Goal: Task Accomplishment & Management: Use online tool/utility

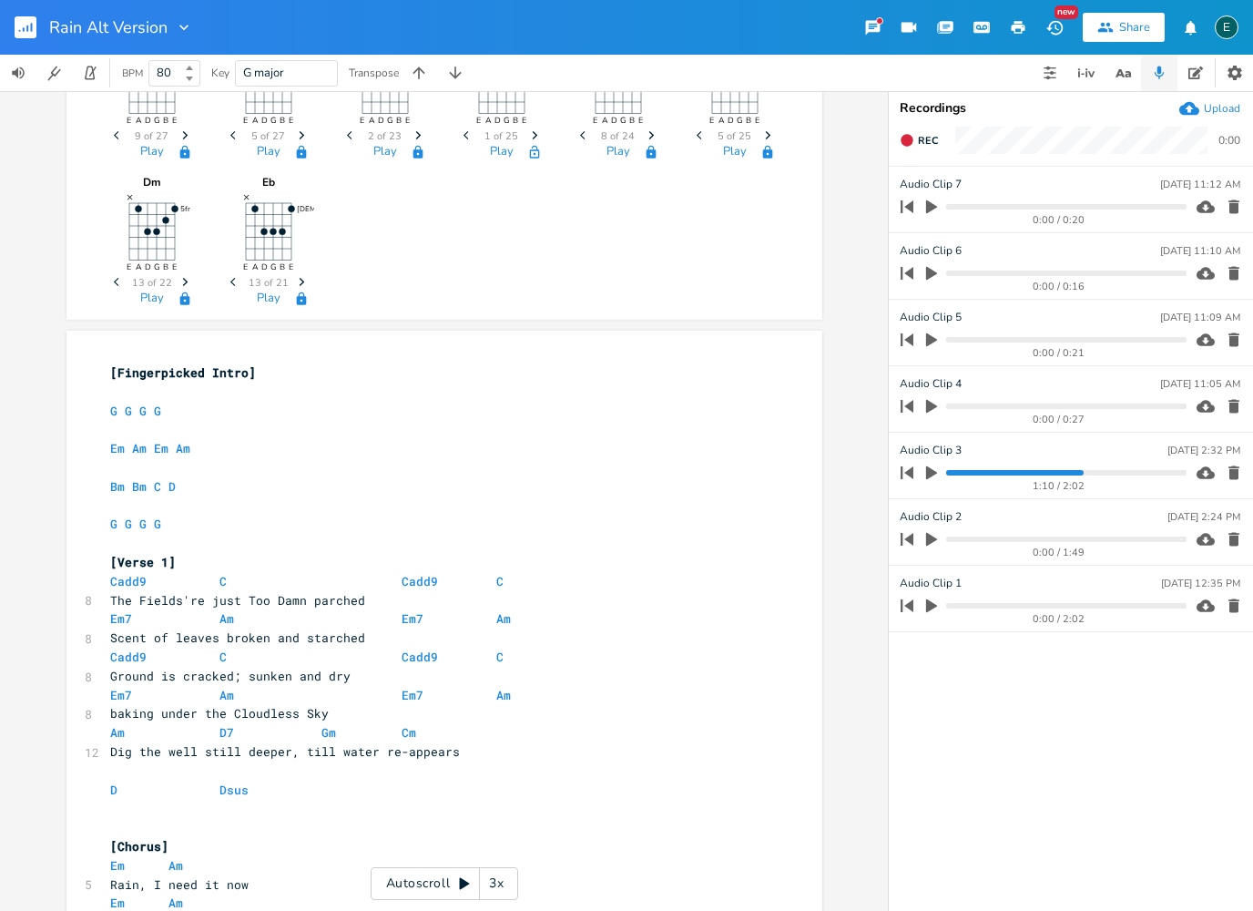
scroll to position [238, 0]
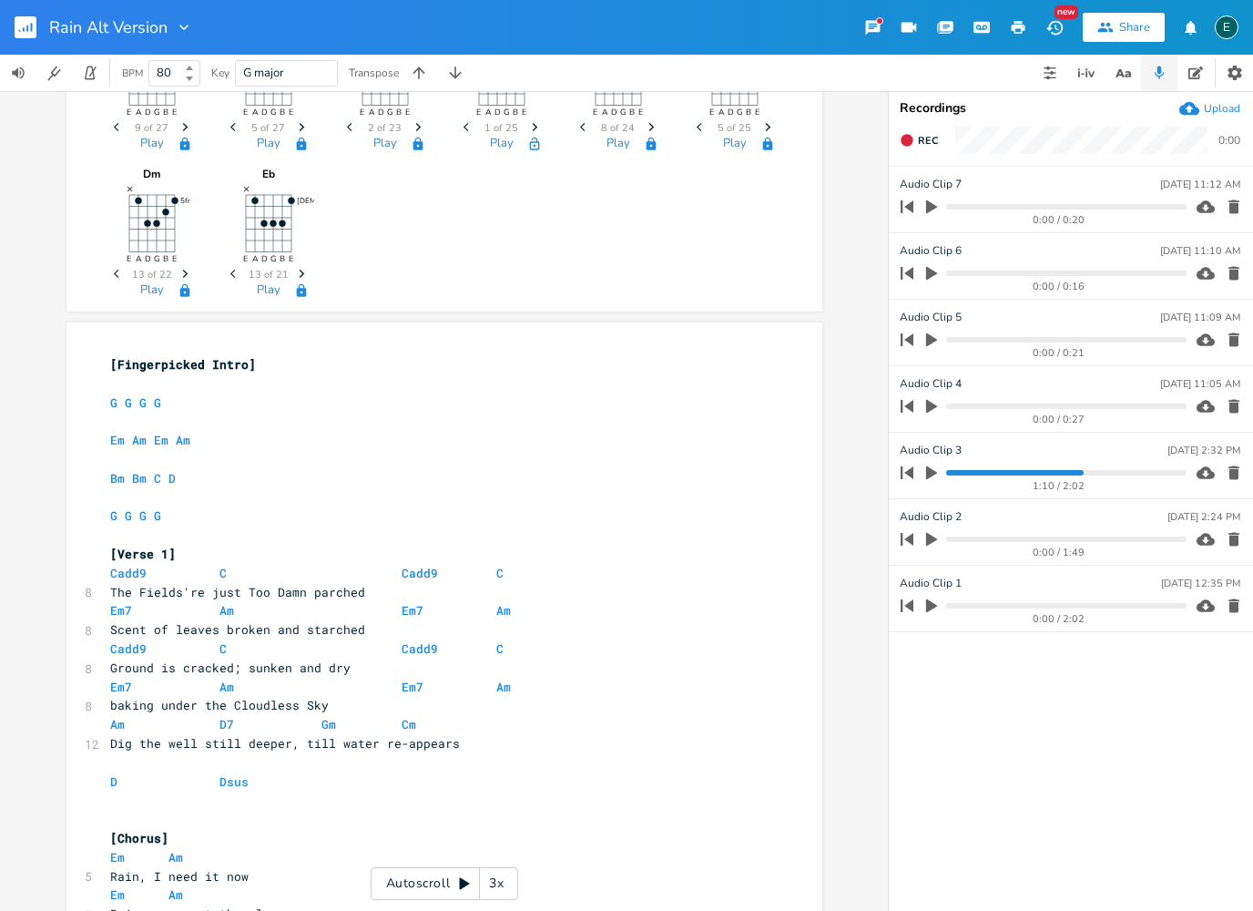
click at [488, 876] on div "3x" at bounding box center [496, 883] width 33 height 33
click at [493, 876] on div "4x" at bounding box center [496, 883] width 33 height 33
click at [496, 876] on div "5x" at bounding box center [496, 883] width 33 height 33
click at [495, 875] on div "1x" at bounding box center [496, 883] width 33 height 33
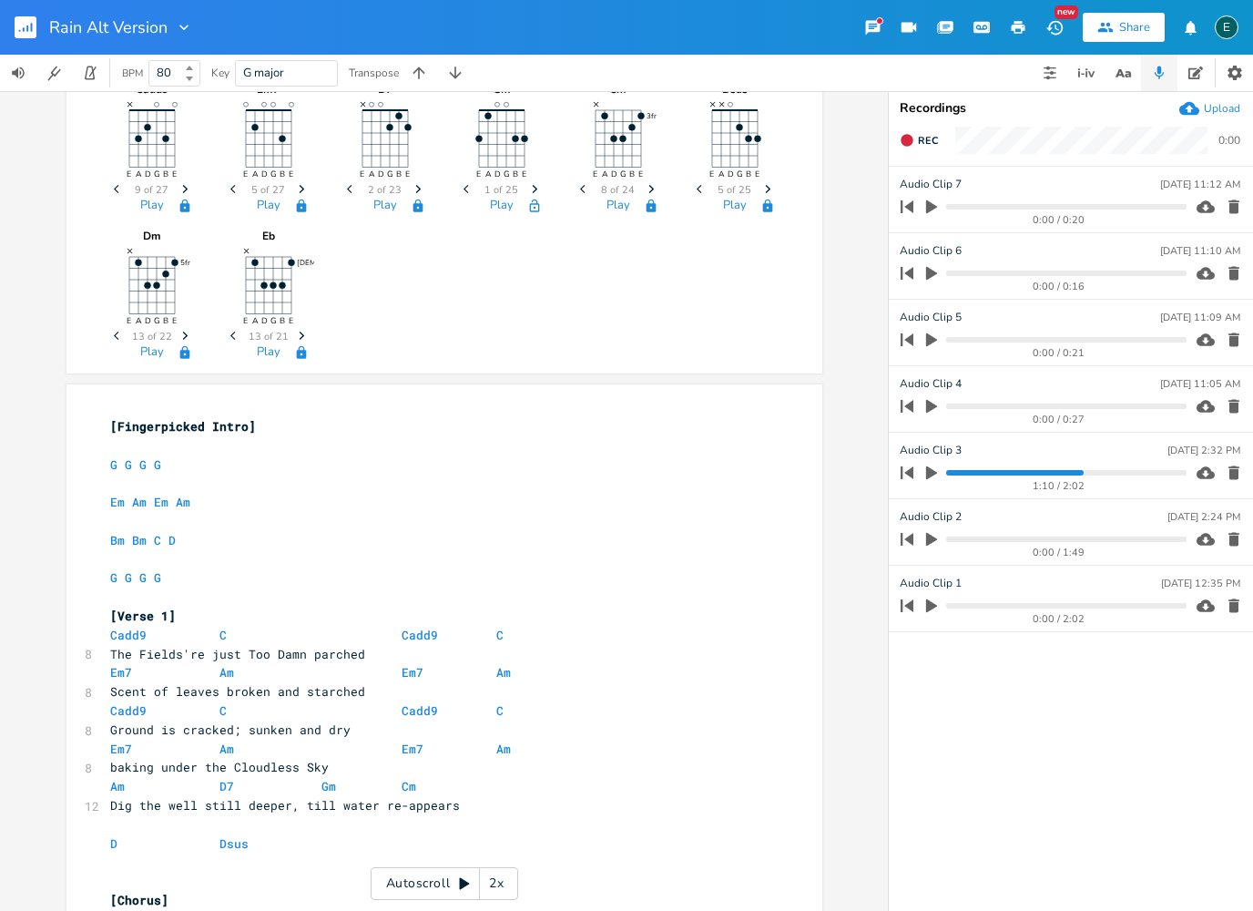
scroll to position [140, 0]
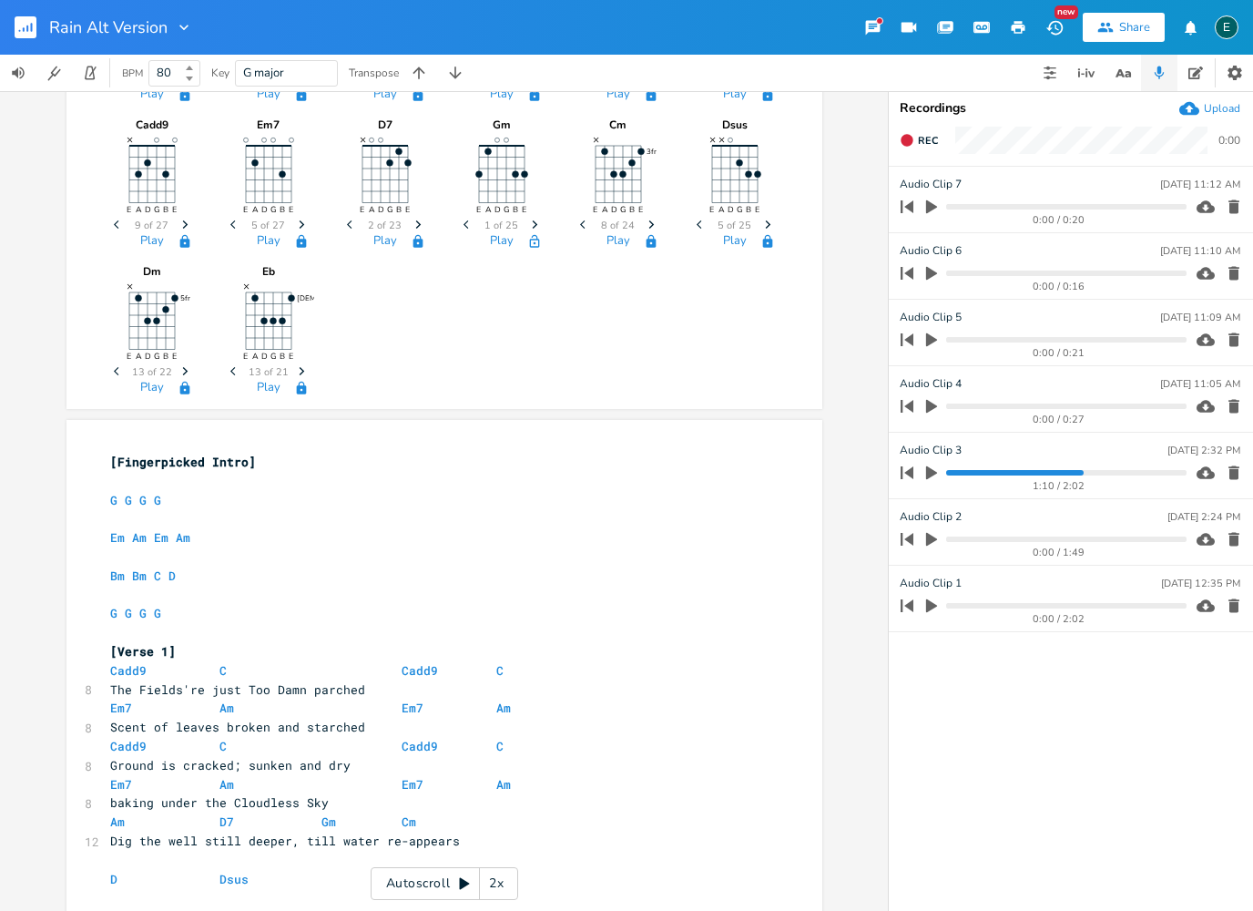
click at [460, 882] on icon at bounding box center [465, 884] width 10 height 12
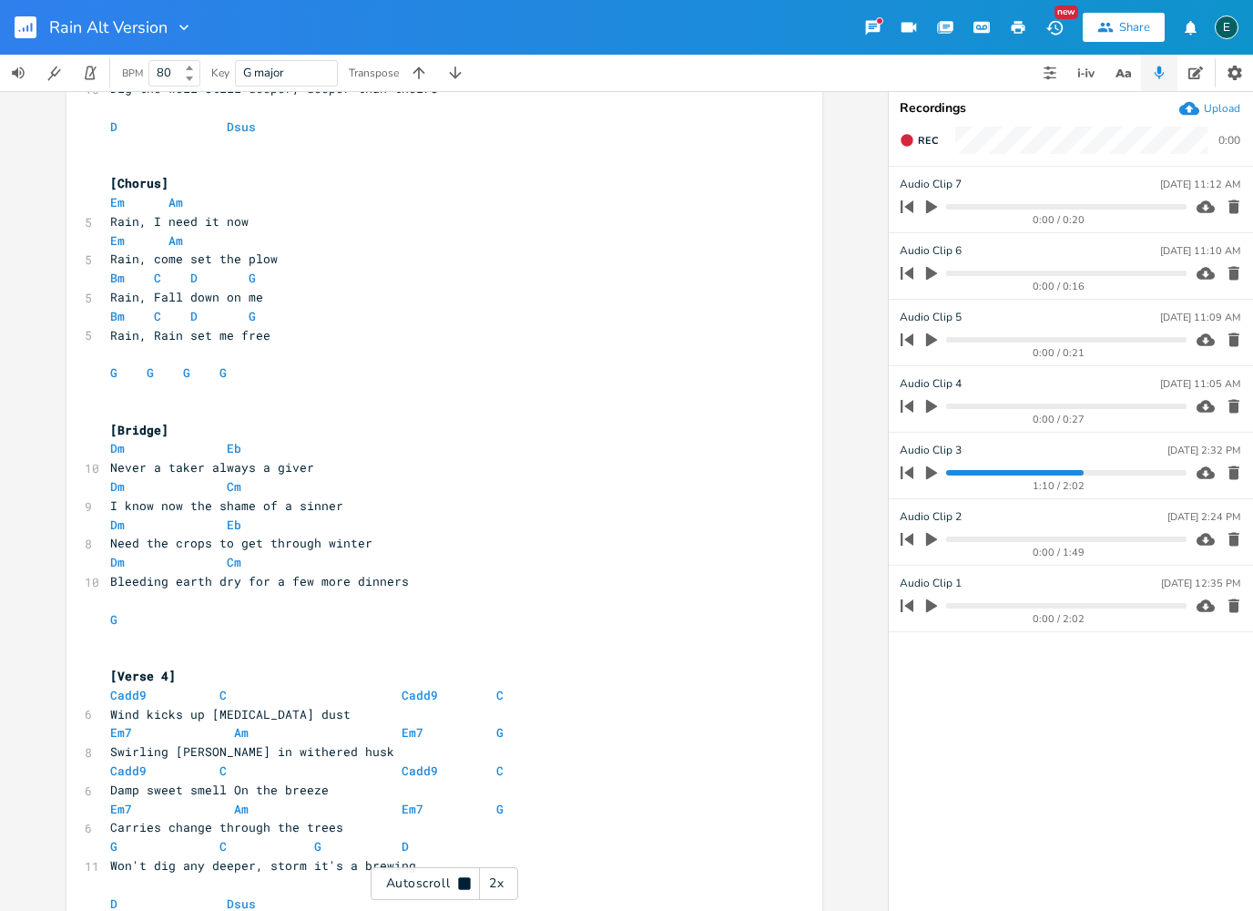
scroll to position [1424, 0]
click at [461, 882] on icon at bounding box center [464, 883] width 12 height 12
click at [930, 210] on icon "button" at bounding box center [931, 207] width 11 height 14
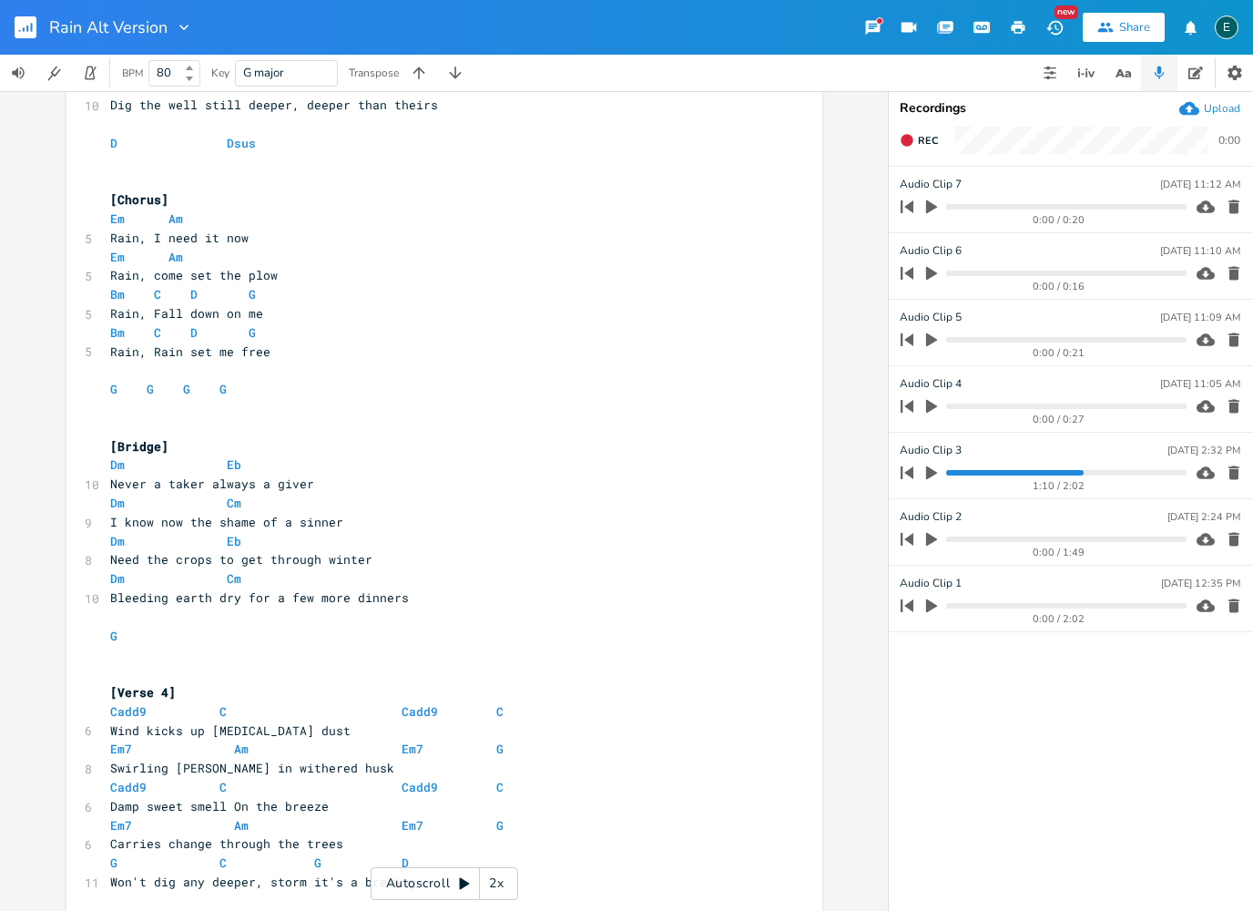
scroll to position [1435, 0]
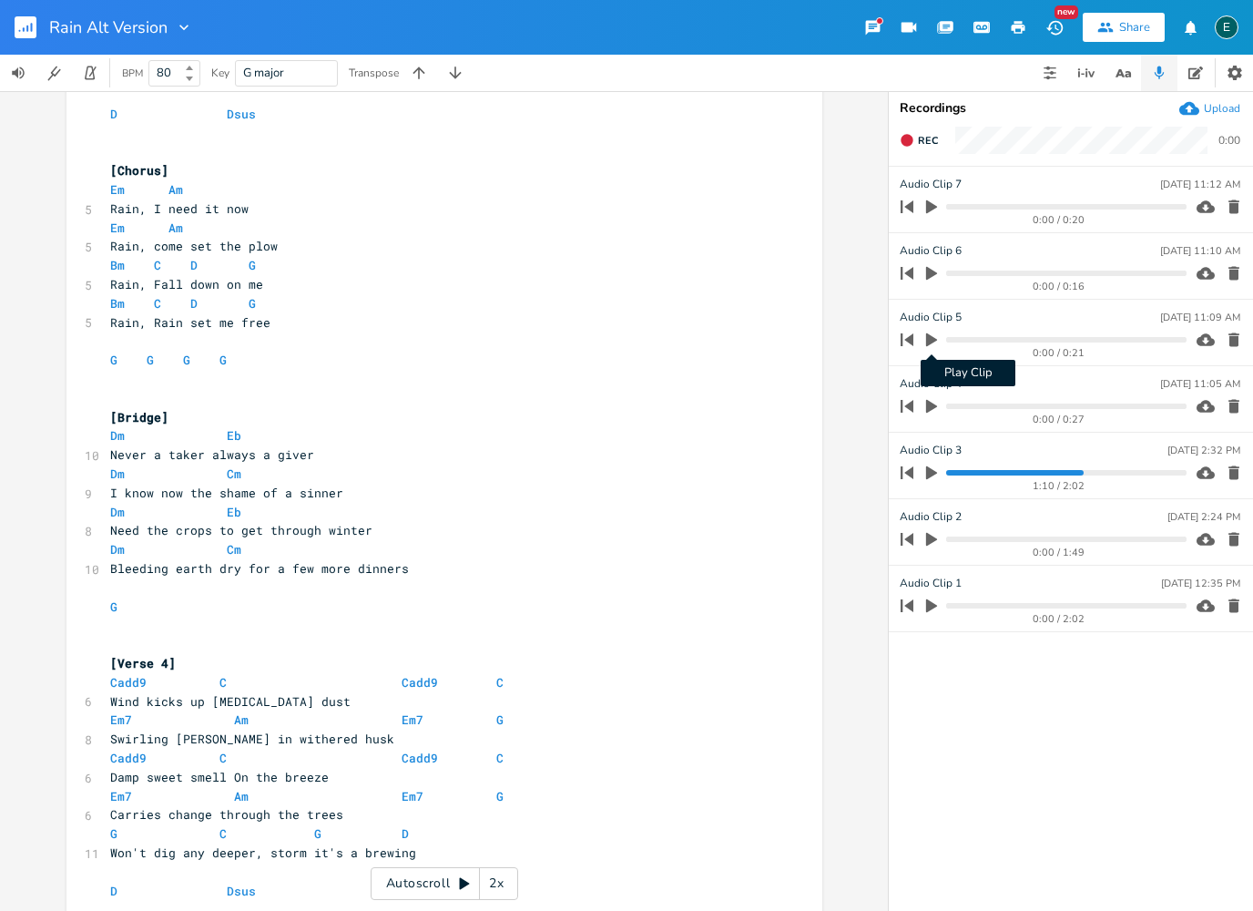
click at [926, 342] on icon "button" at bounding box center [931, 340] width 11 height 14
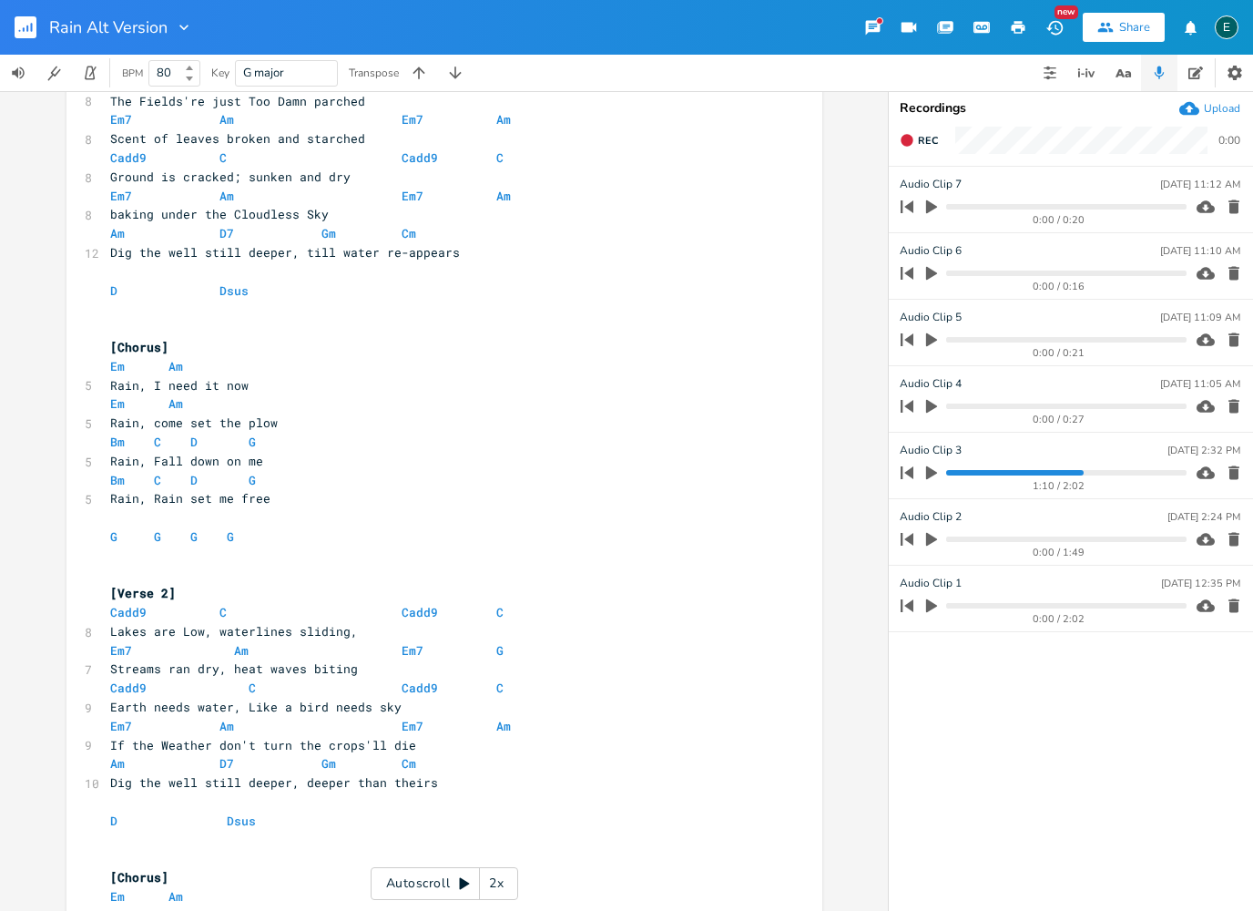
scroll to position [740, 0]
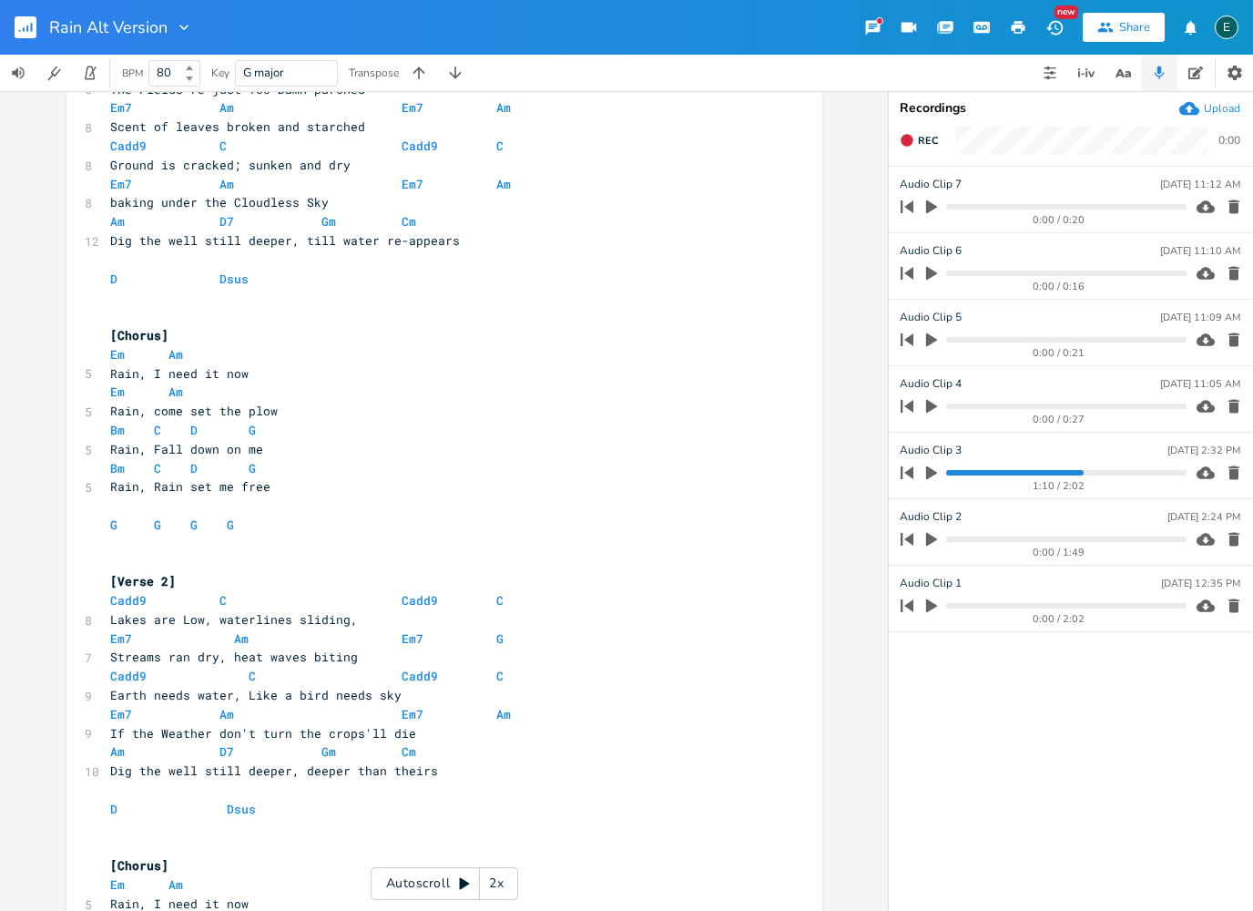
click at [461, 883] on icon at bounding box center [465, 884] width 10 height 12
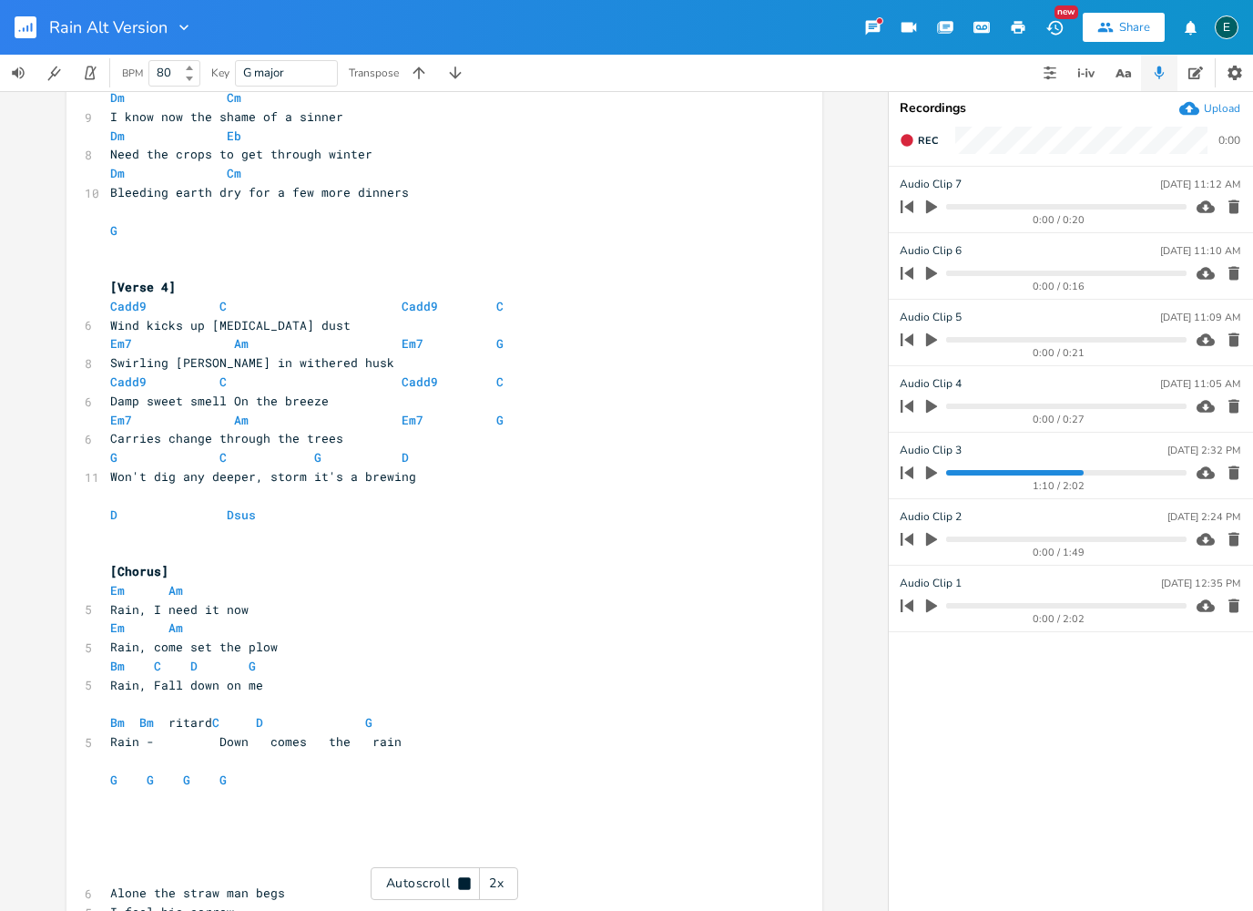
scroll to position [1813, 0]
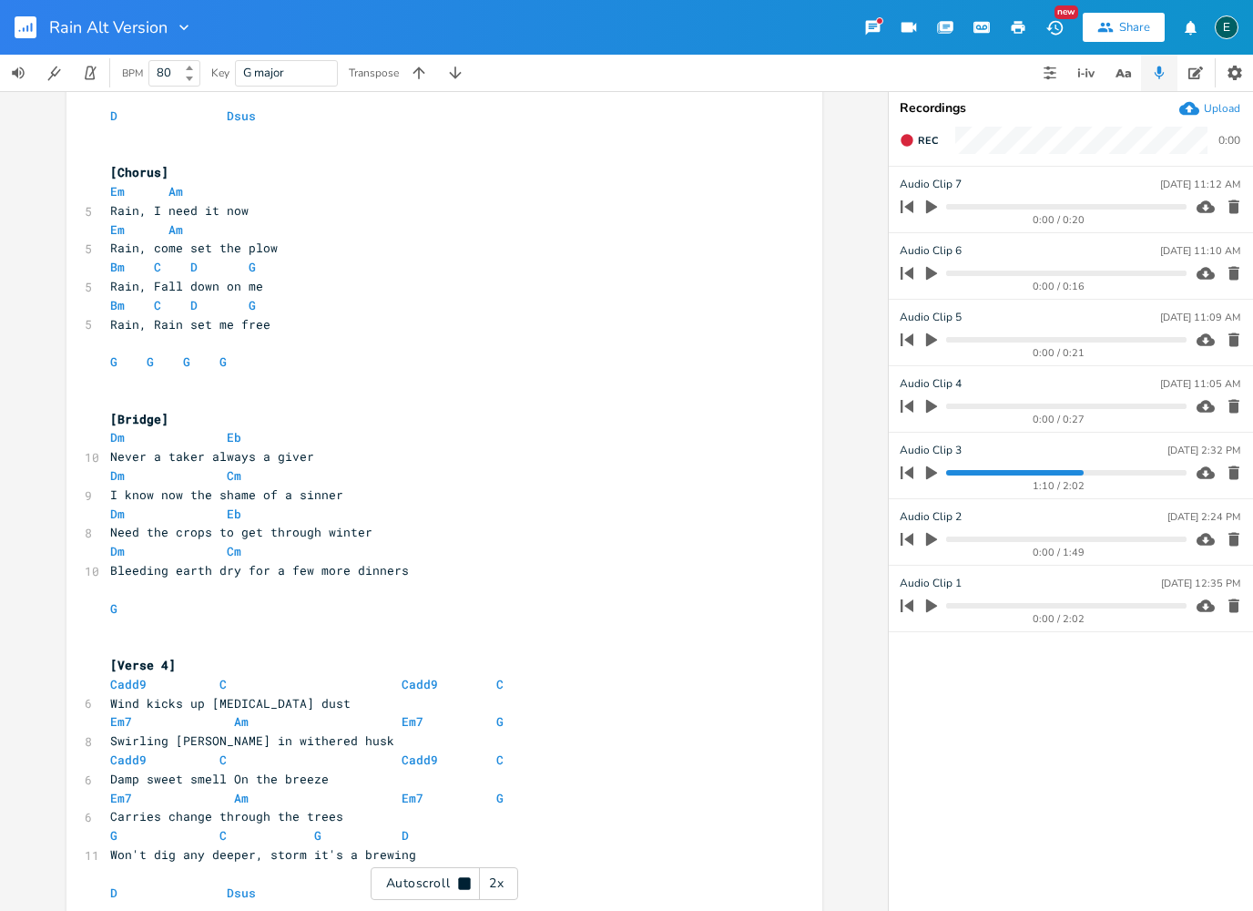
click at [462, 872] on div "Autoscroll 2x" at bounding box center [445, 883] width 148 height 33
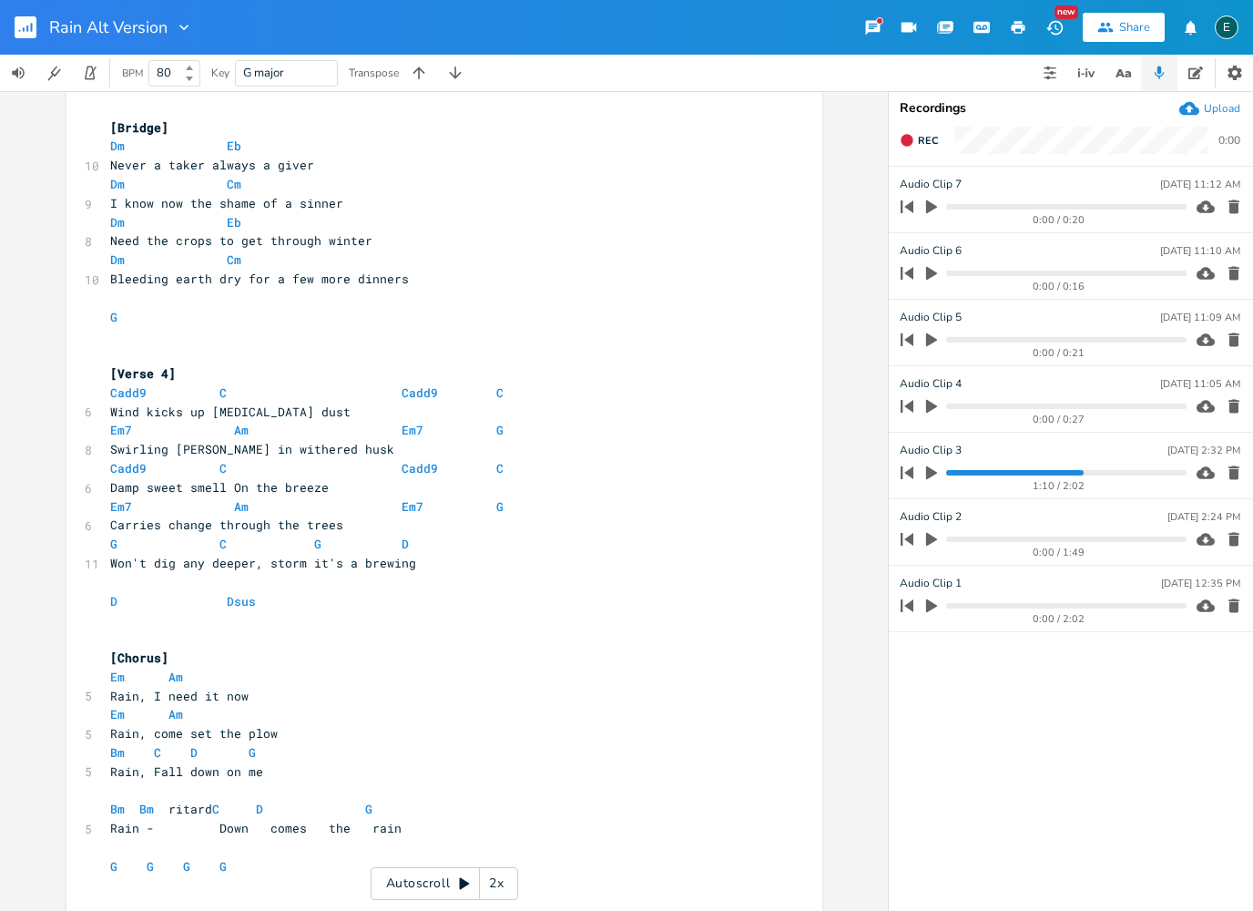
scroll to position [1726, 0]
click at [1047, 75] on icon "button" at bounding box center [1050, 73] width 15 height 15
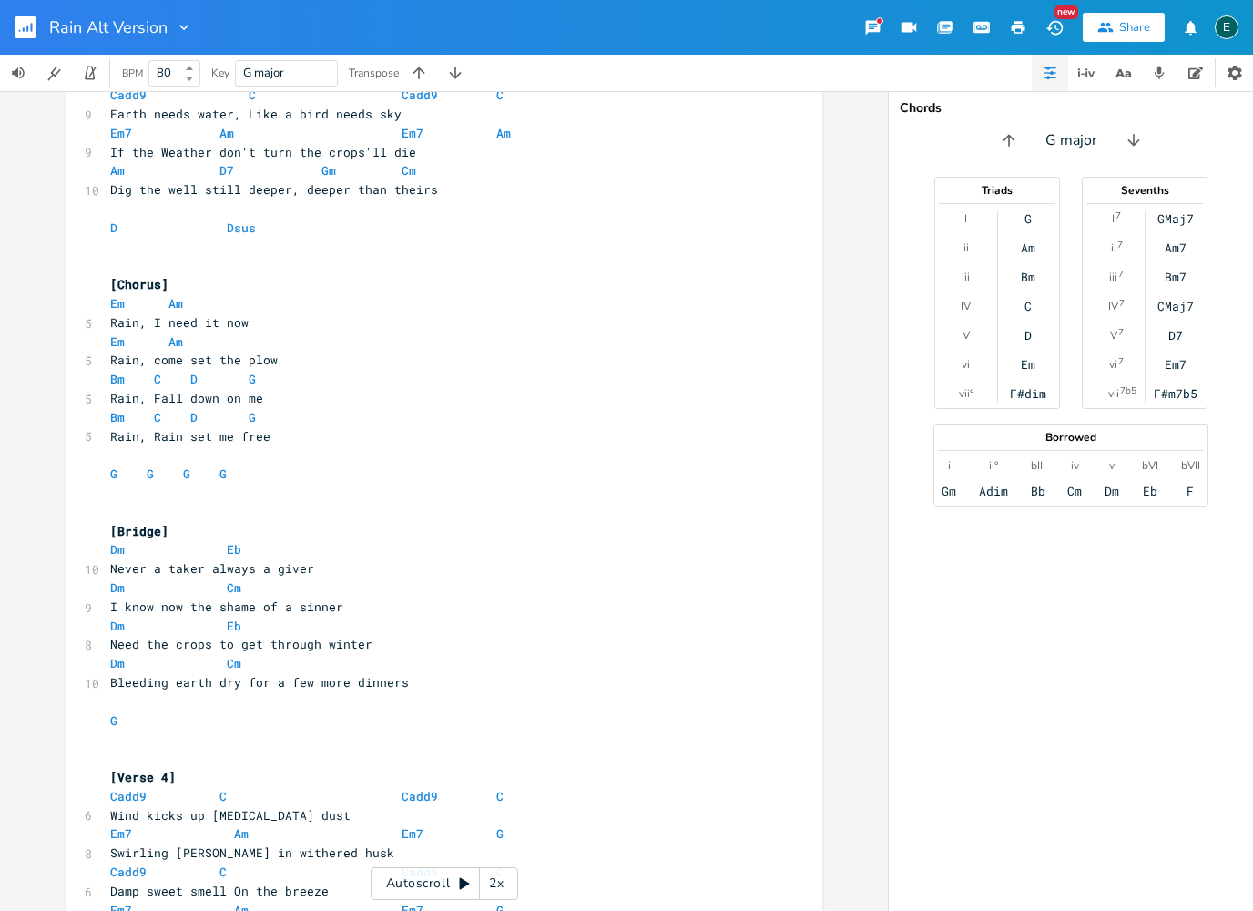
scroll to position [1326, 0]
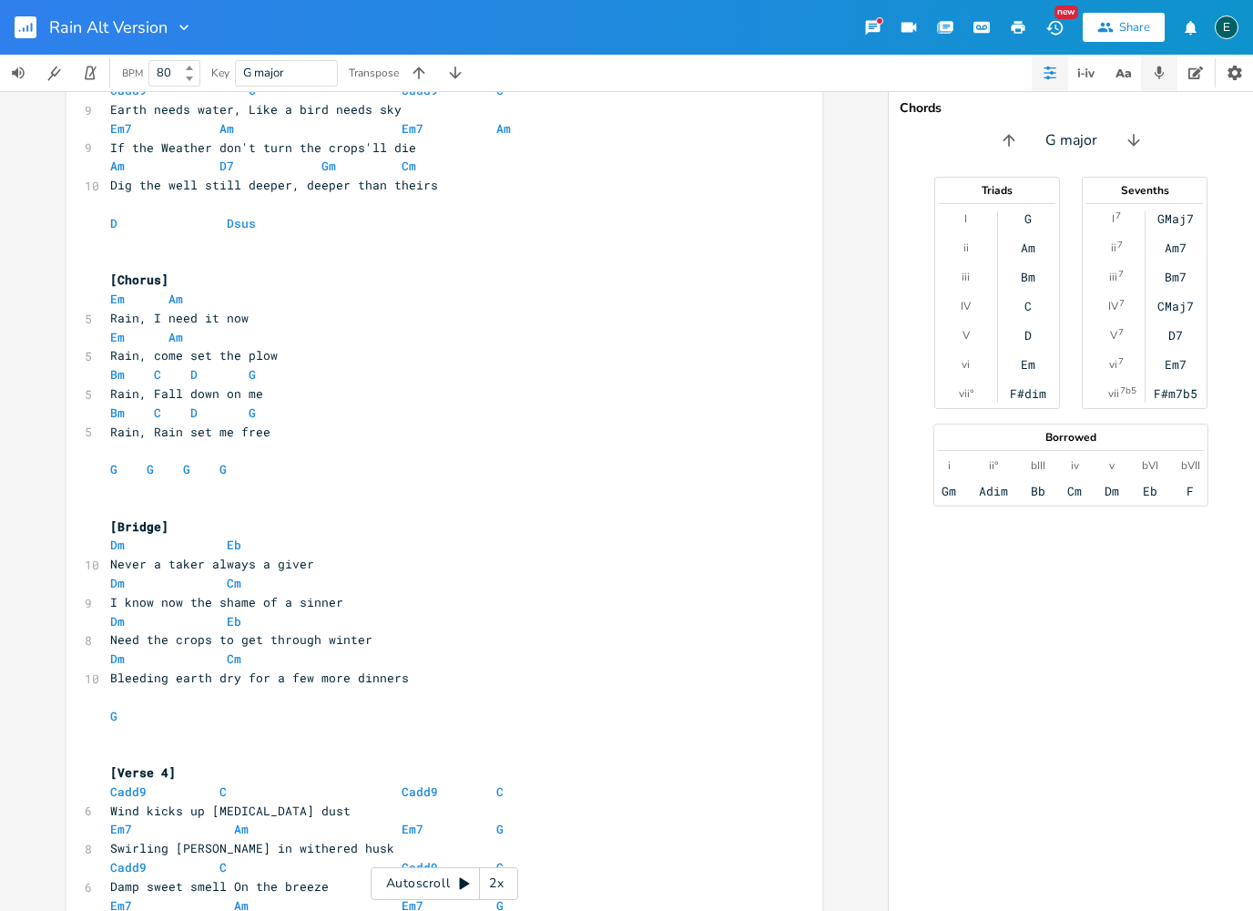
click at [1158, 77] on icon "button" at bounding box center [1159, 73] width 16 height 16
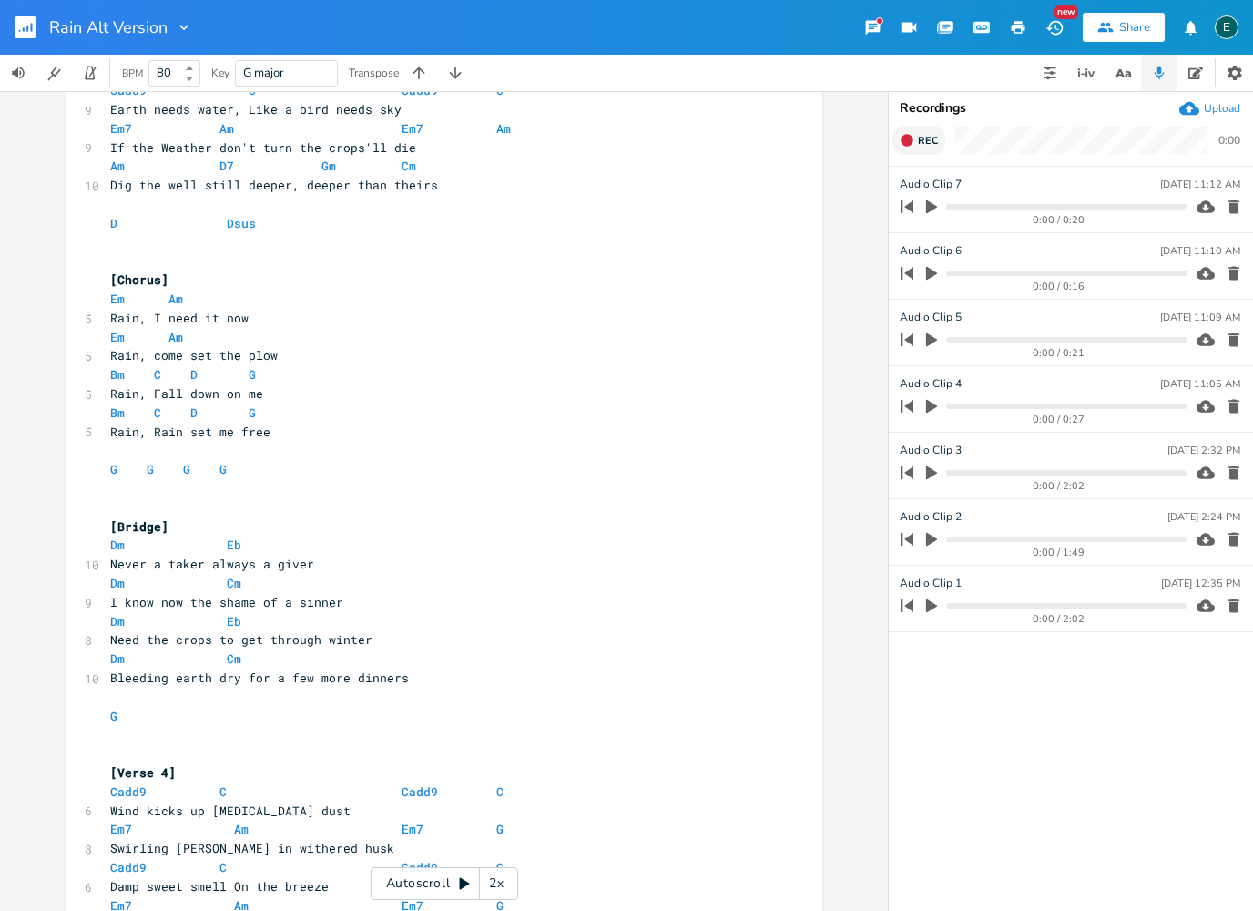
click at [906, 145] on icon "button" at bounding box center [907, 140] width 12 height 12
click at [910, 148] on button "End" at bounding box center [920, 140] width 54 height 29
click at [934, 209] on icon "button" at bounding box center [931, 207] width 11 height 14
click at [912, 146] on icon "button" at bounding box center [907, 140] width 15 height 15
click at [906, 144] on rect "button" at bounding box center [908, 141] width 10 height 10
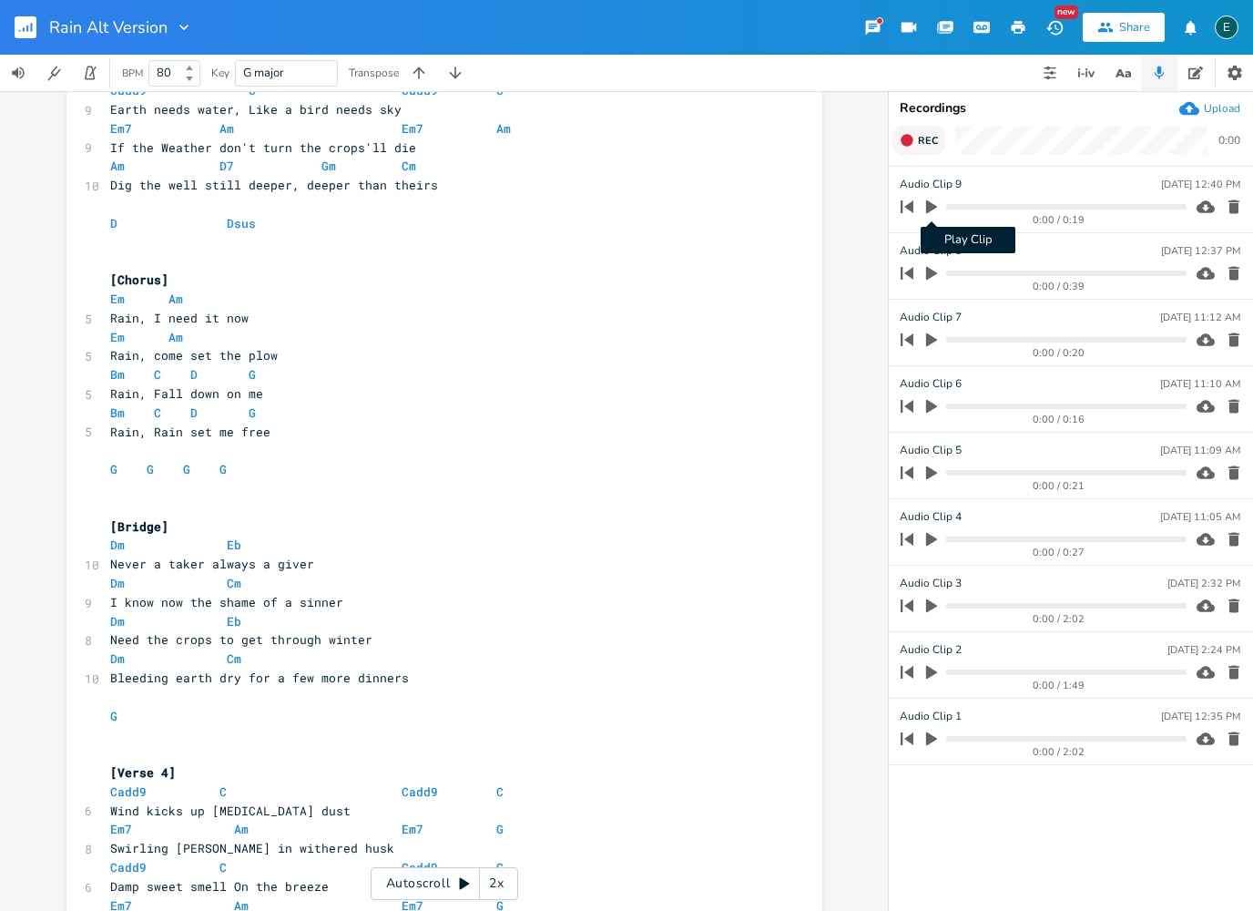
click at [934, 208] on icon "button" at bounding box center [931, 207] width 11 height 14
click at [253, 536] on pre "Dm Eb" at bounding box center [436, 545] width 658 height 19
click at [1230, 206] on icon "button" at bounding box center [1234, 207] width 11 height 14
click at [908, 145] on icon "button" at bounding box center [907, 140] width 12 height 12
click at [906, 147] on icon "button" at bounding box center [907, 140] width 15 height 15
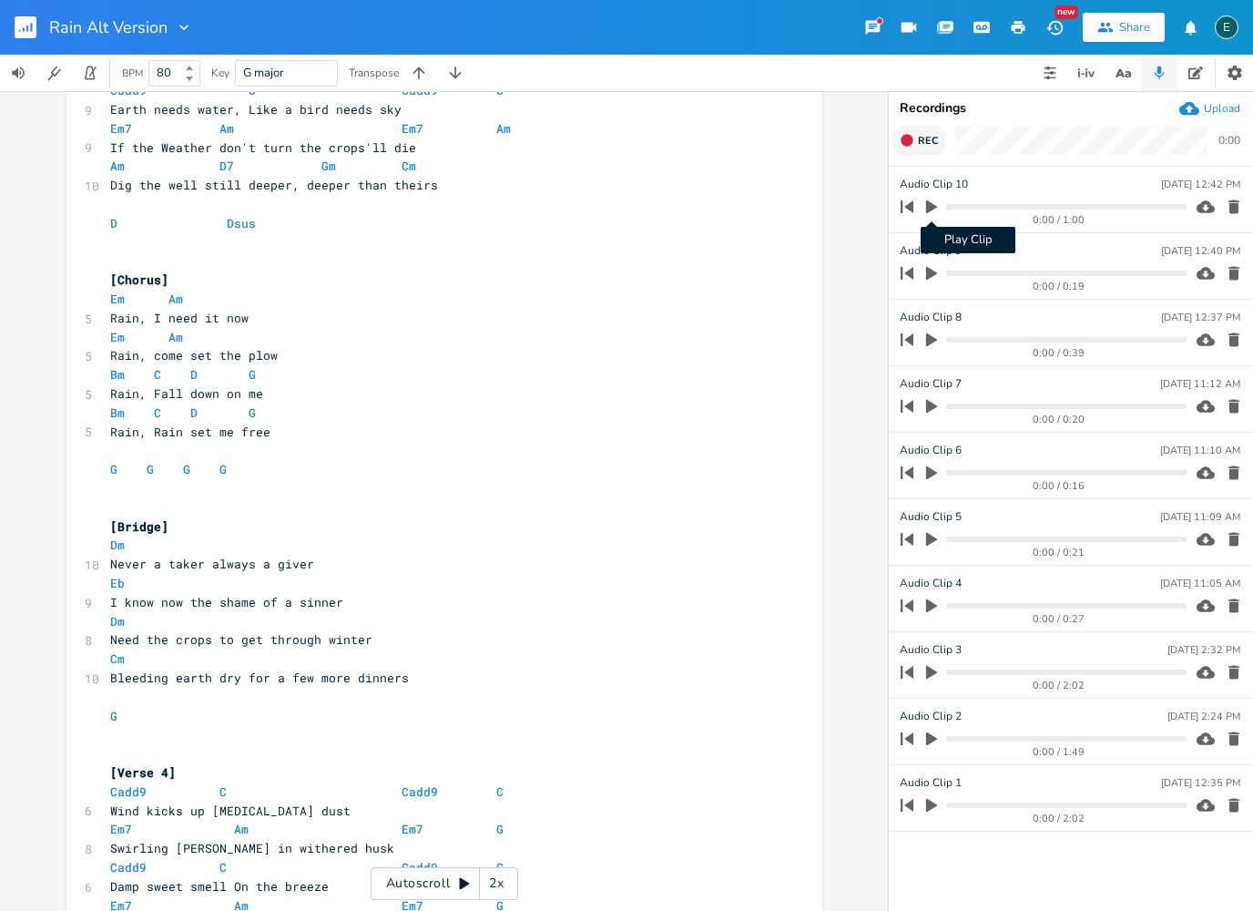
click at [929, 209] on icon "button" at bounding box center [931, 207] width 11 height 14
click at [936, 209] on icon "button" at bounding box center [931, 206] width 11 height 12
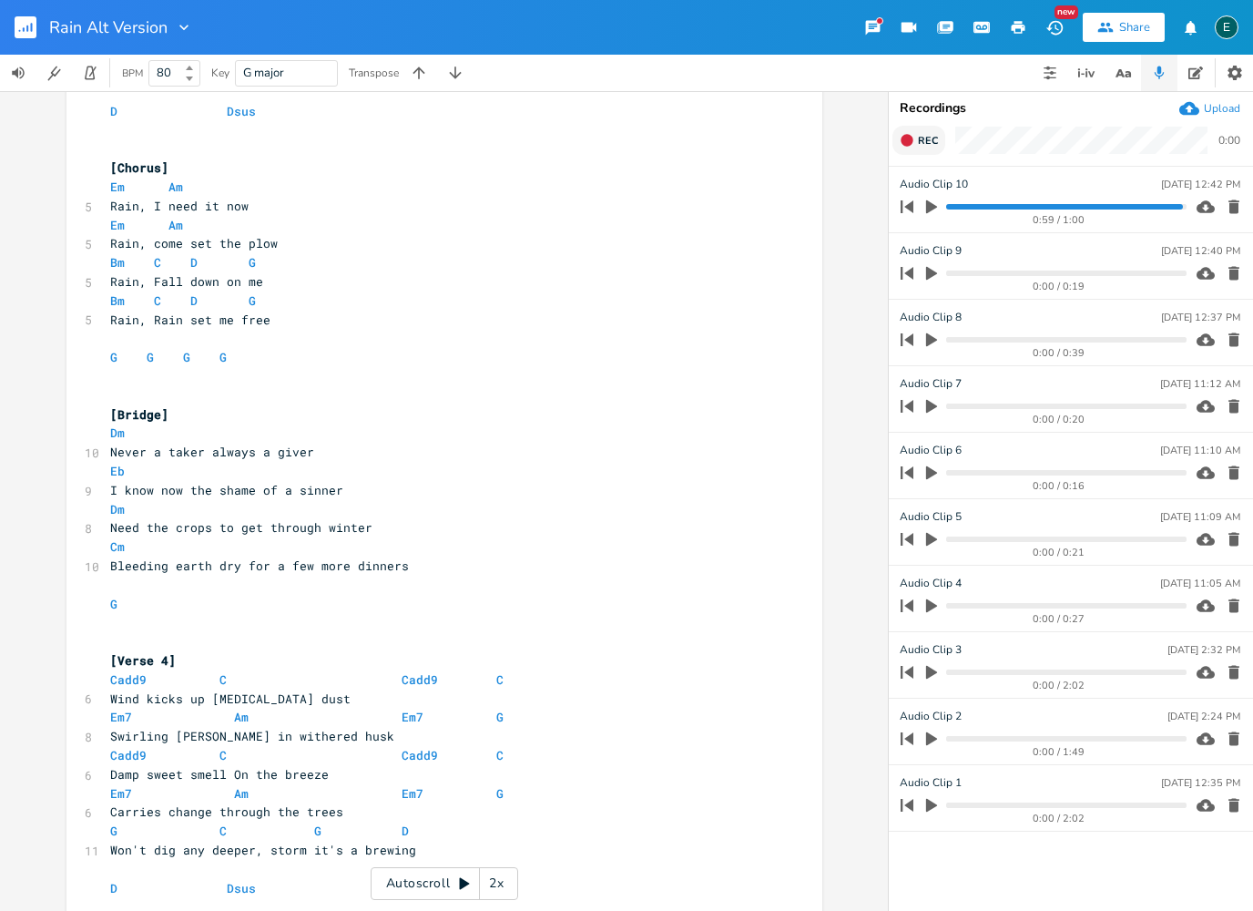
scroll to position [1439, 0]
click at [518, 783] on pre "Em7 Am Em7 G" at bounding box center [436, 792] width 658 height 19
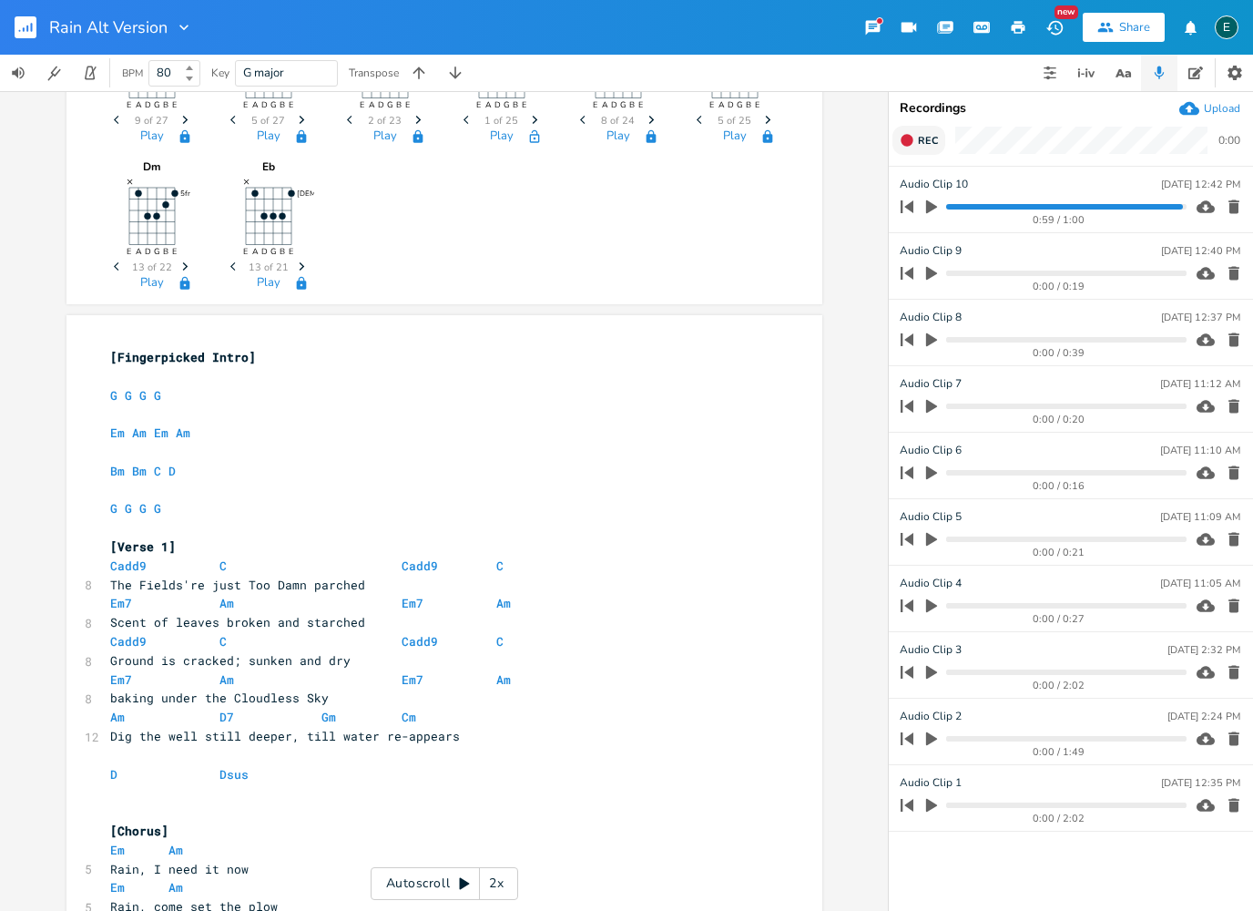
scroll to position [244, 0]
click at [914, 138] on button "Rec" at bounding box center [919, 140] width 53 height 29
click at [910, 140] on rect "button" at bounding box center [908, 141] width 10 height 10
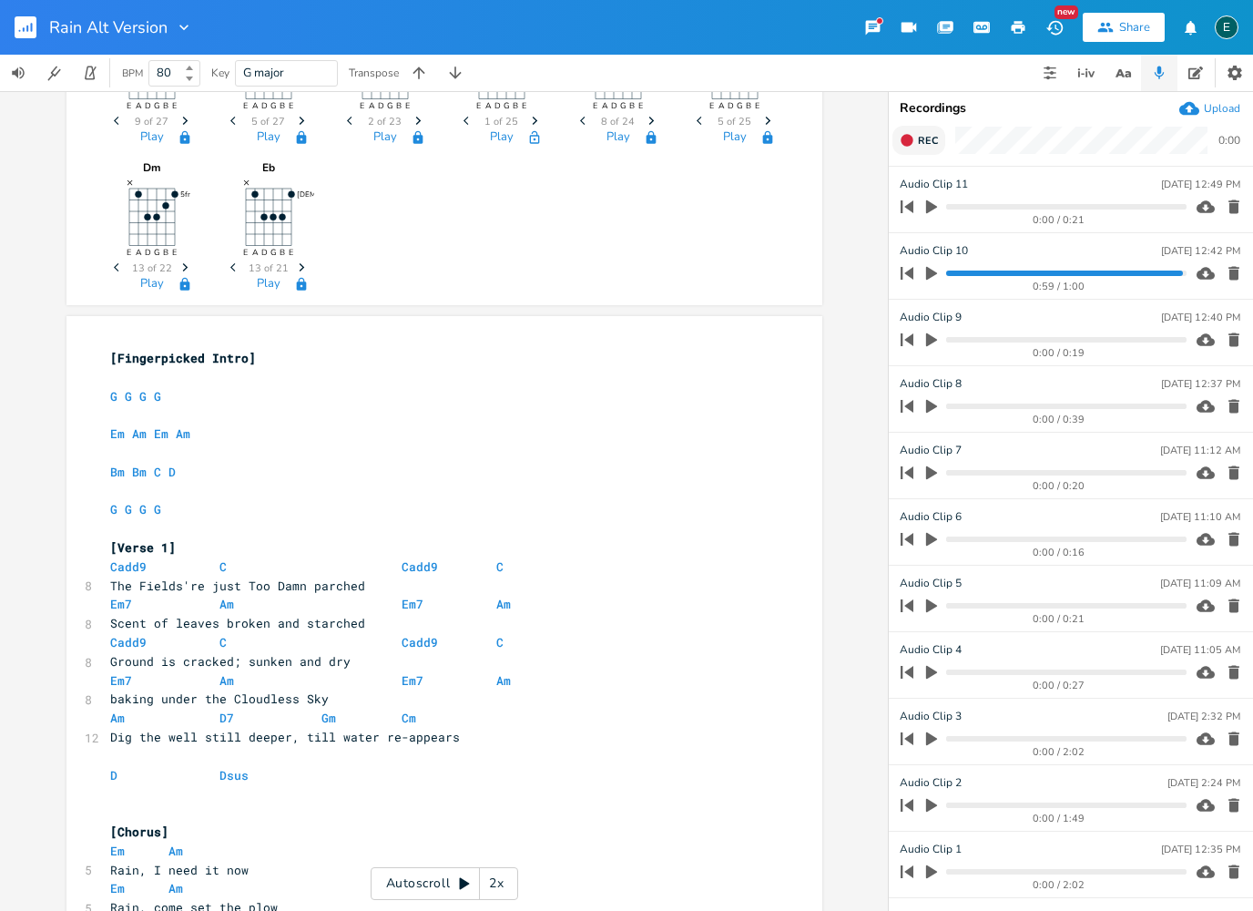
click at [1232, 204] on icon "button" at bounding box center [1234, 207] width 11 height 14
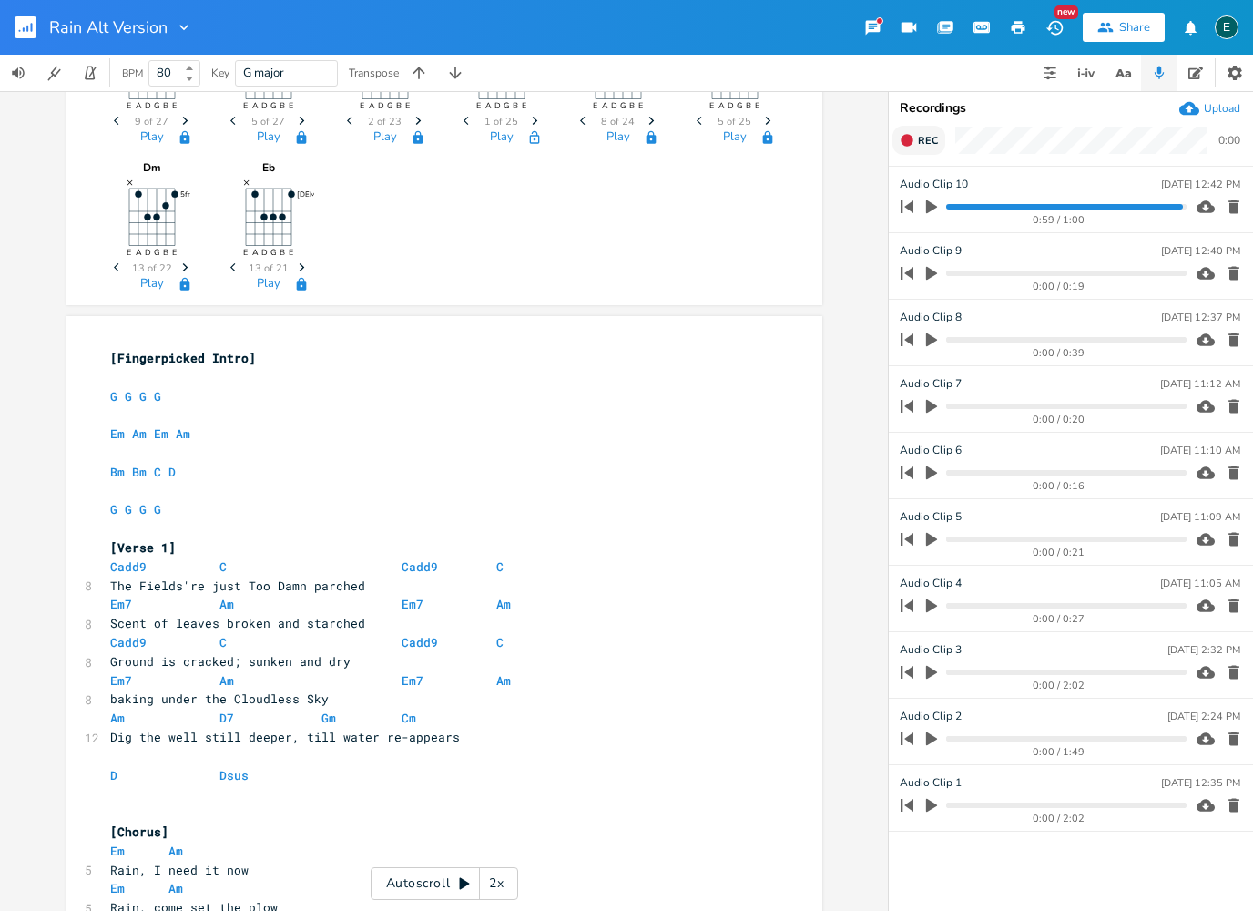
click at [914, 142] on button "Rec" at bounding box center [919, 140] width 53 height 29
click at [914, 137] on button "End" at bounding box center [920, 140] width 54 height 29
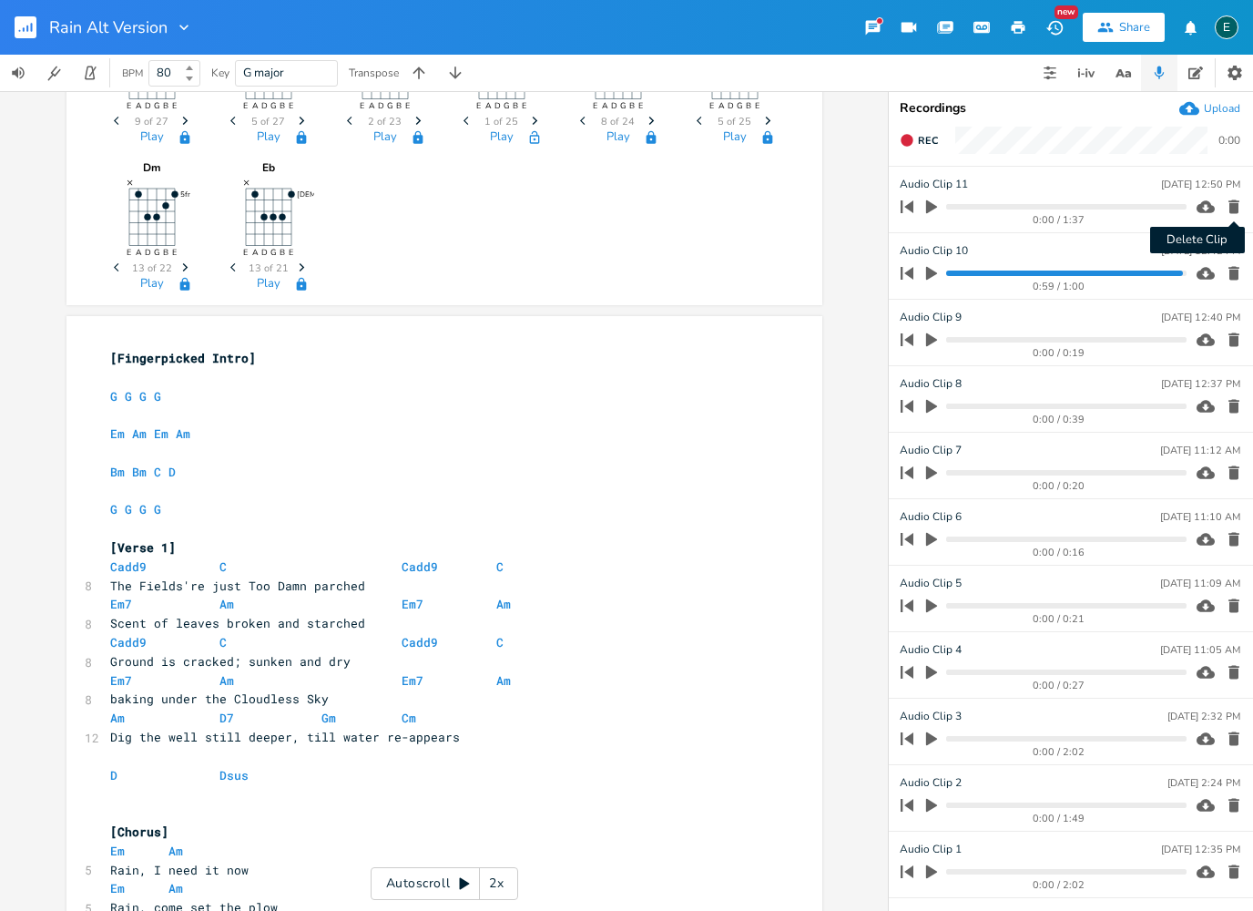
click at [1236, 205] on icon "button" at bounding box center [1234, 207] width 11 height 14
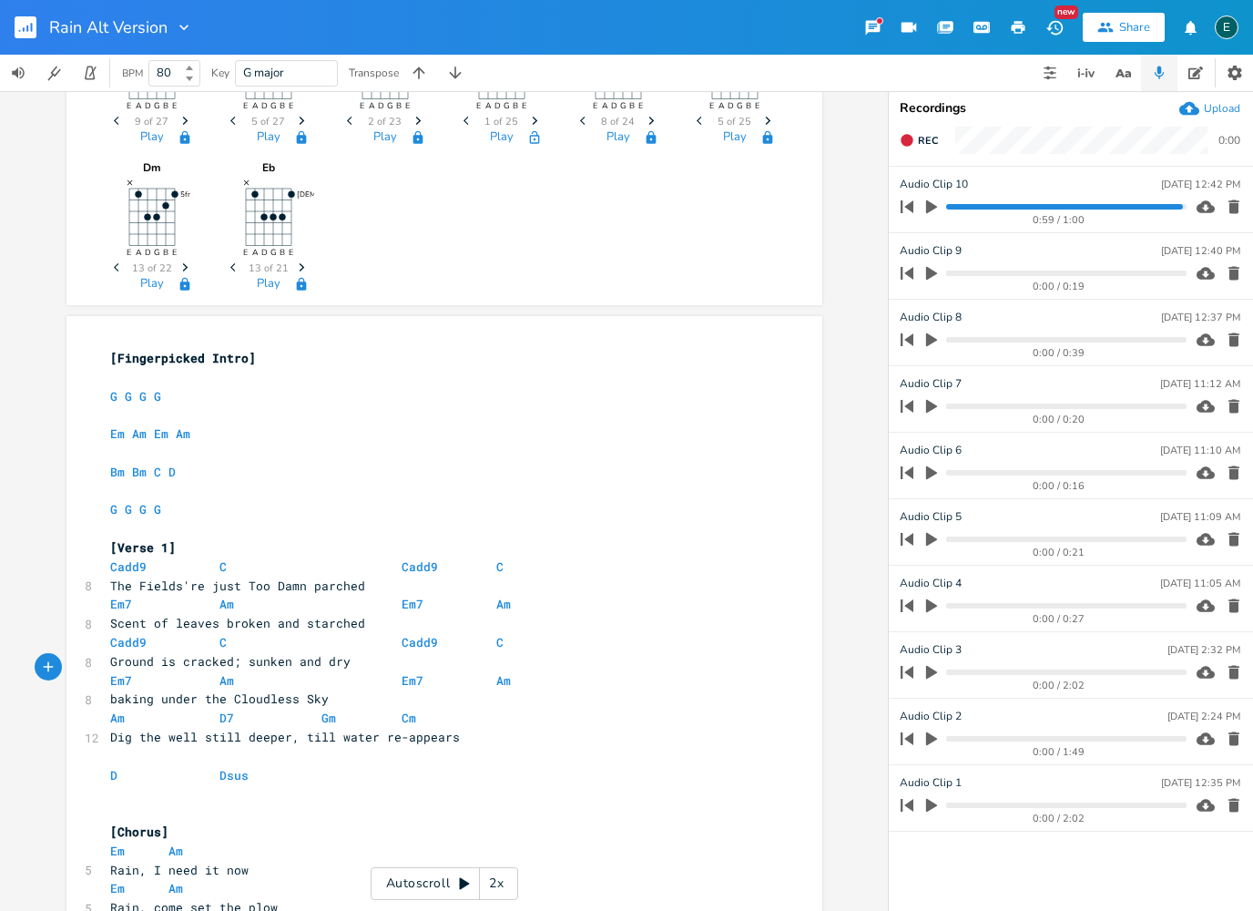
click at [505, 672] on pre "Em7 Am Em7 Am" at bounding box center [436, 680] width 658 height 19
click at [920, 134] on span "Rec" at bounding box center [928, 141] width 20 height 14
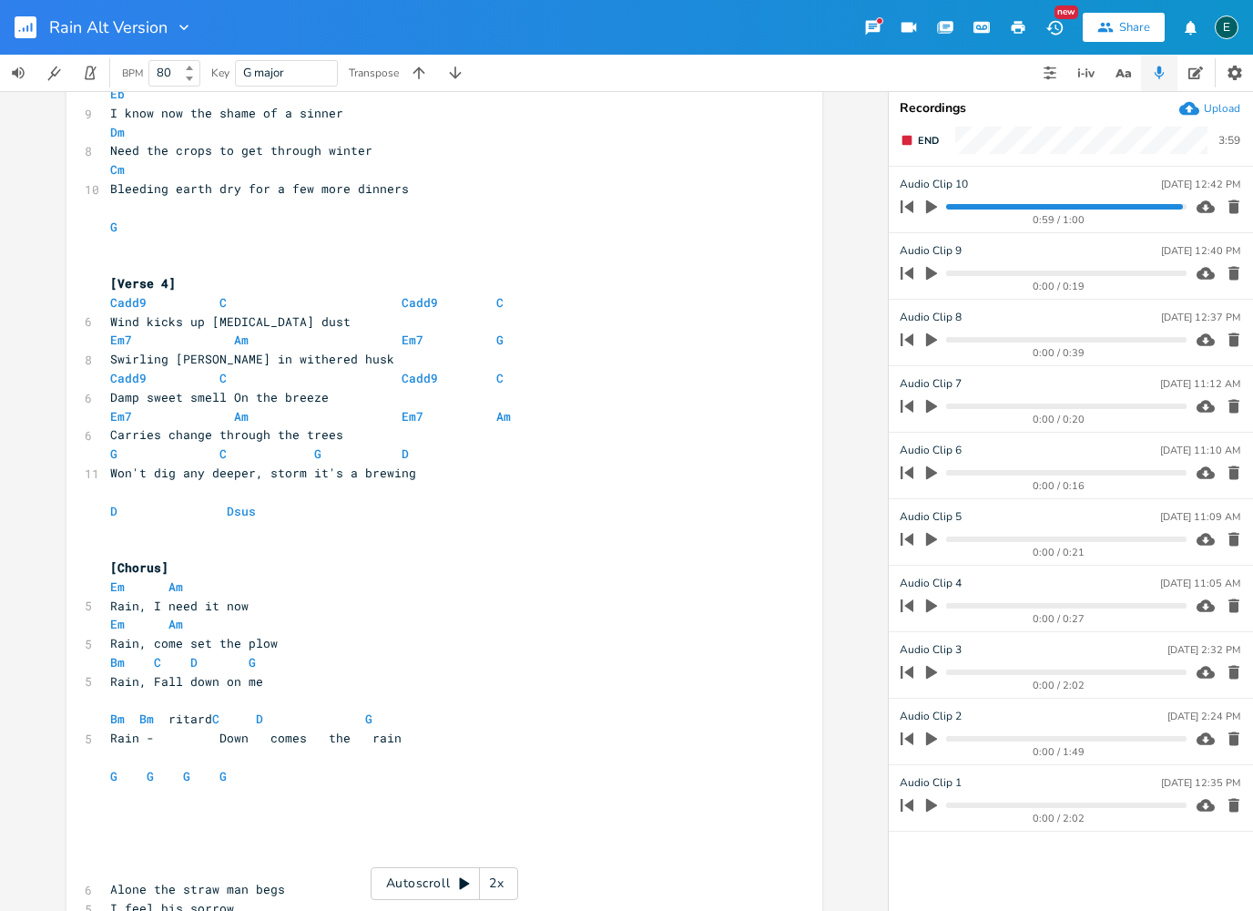
scroll to position [1813, 0]
click at [912, 135] on icon "button" at bounding box center [907, 140] width 15 height 15
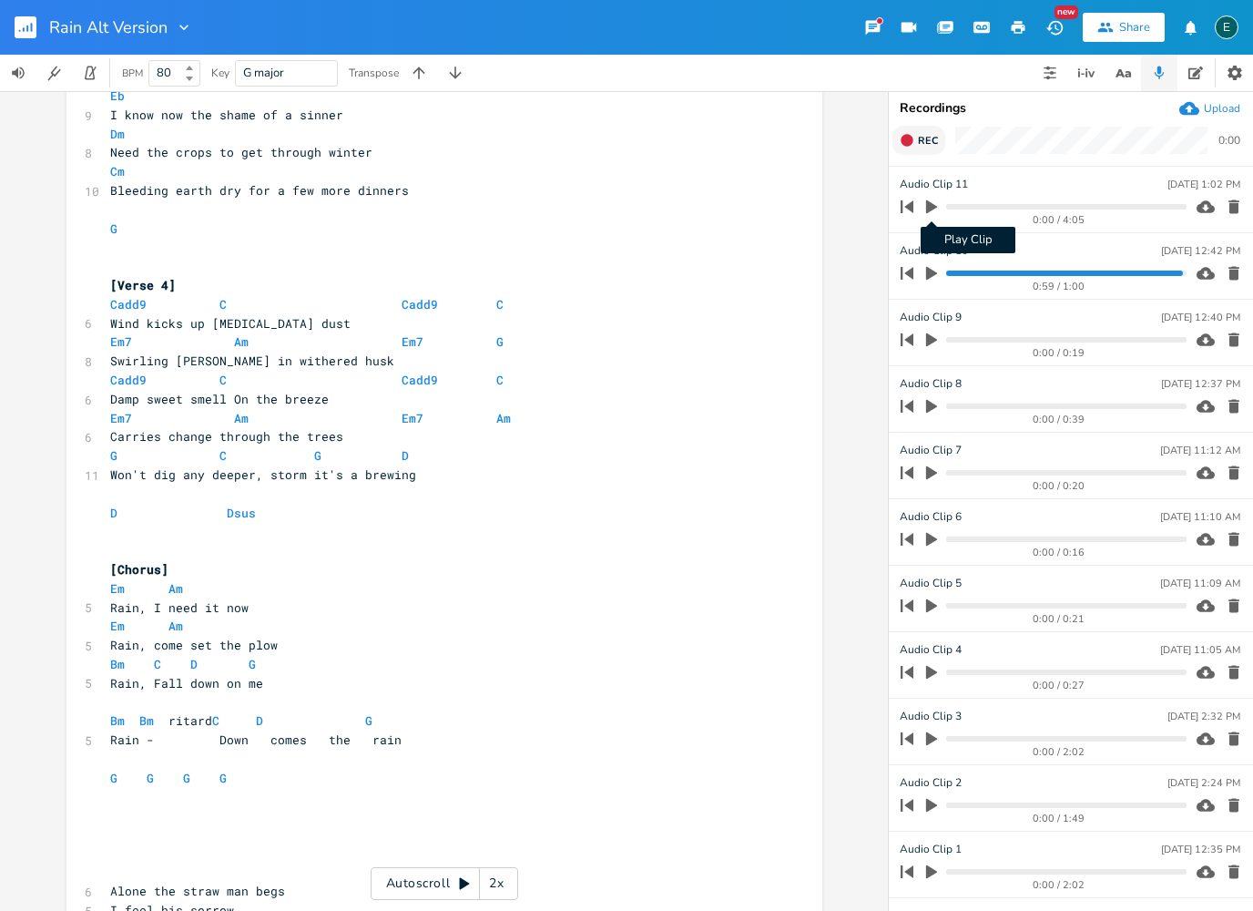
click at [930, 213] on icon "button" at bounding box center [931, 207] width 16 height 16
type input "Nearly Full playthrough"
